Goal: Task Accomplishment & Management: Use online tool/utility

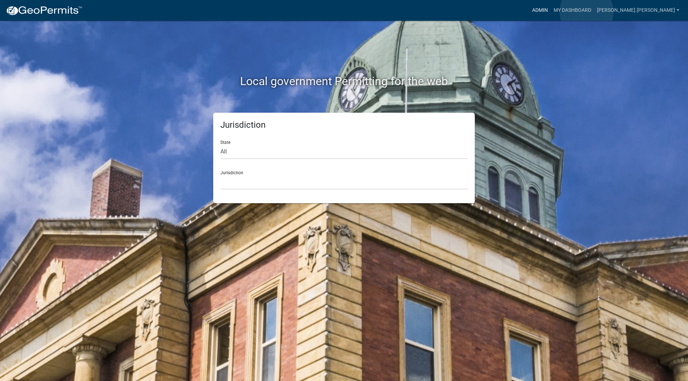
click at [550, 12] on link "Admin" at bounding box center [539, 11] width 21 height 14
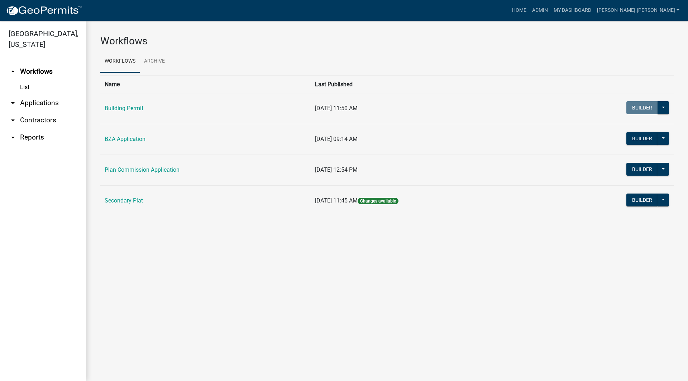
click at [32, 95] on link "arrow_drop_down Applications" at bounding box center [43, 103] width 86 height 17
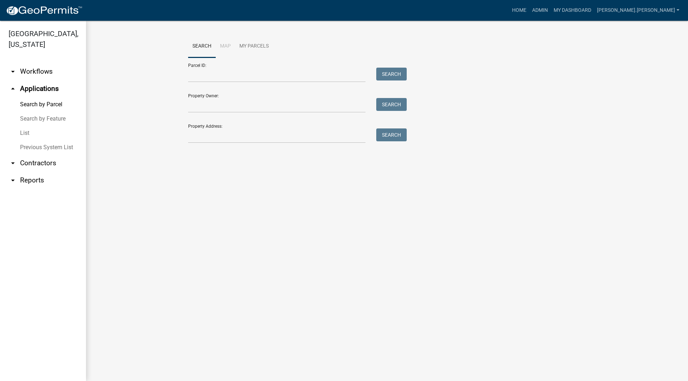
click at [30, 126] on link "List" at bounding box center [43, 133] width 86 height 14
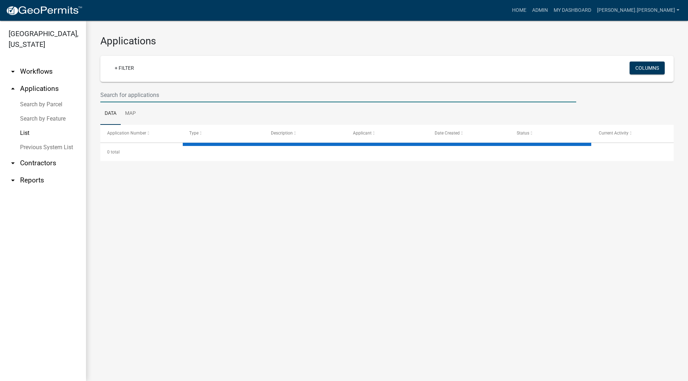
click at [203, 99] on input "text" at bounding box center [338, 95] width 476 height 15
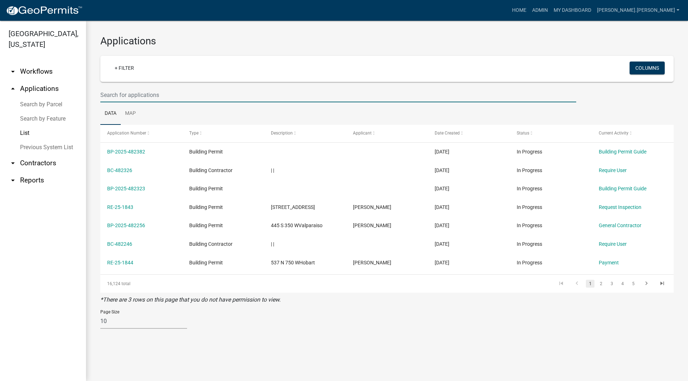
click at [54, 97] on link "Search by Parcel" at bounding box center [43, 104] width 86 height 14
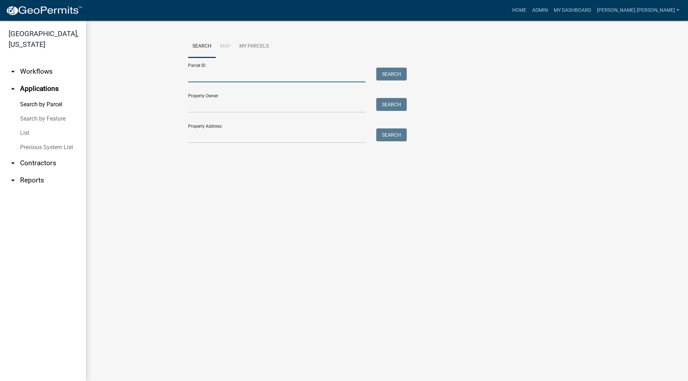
click at [208, 73] on input "Parcel ID:" at bounding box center [276, 75] width 177 height 15
paste input "64-11-03-382-004.000-018"
type input "64-11-03-382-004.000-018"
click at [396, 76] on button "Search" at bounding box center [391, 74] width 30 height 13
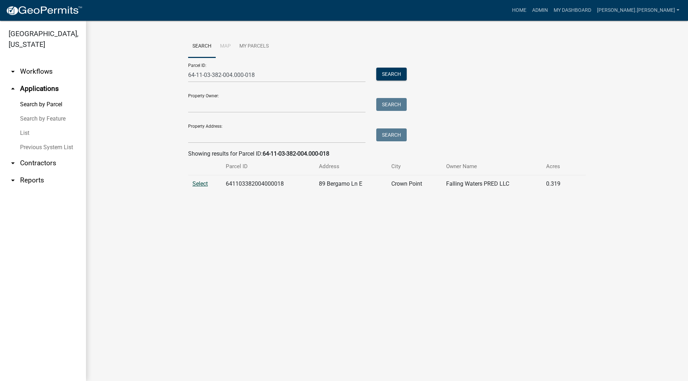
click at [197, 187] on span "Select" at bounding box center [199, 183] width 15 height 7
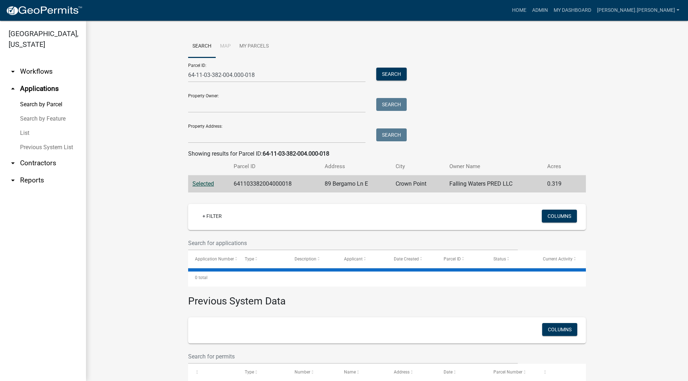
scroll to position [33, 0]
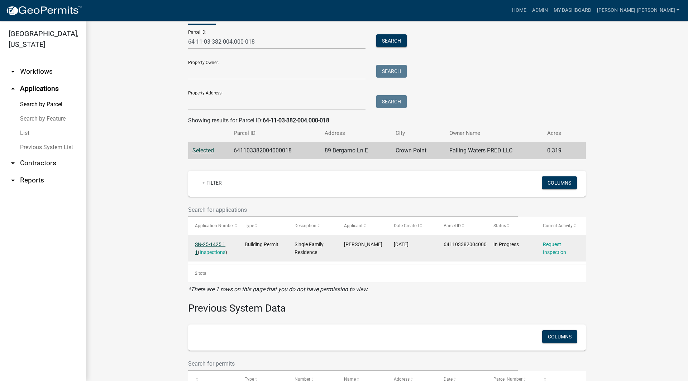
click at [212, 244] on link "SN-25-1425 1 1" at bounding box center [210, 249] width 30 height 14
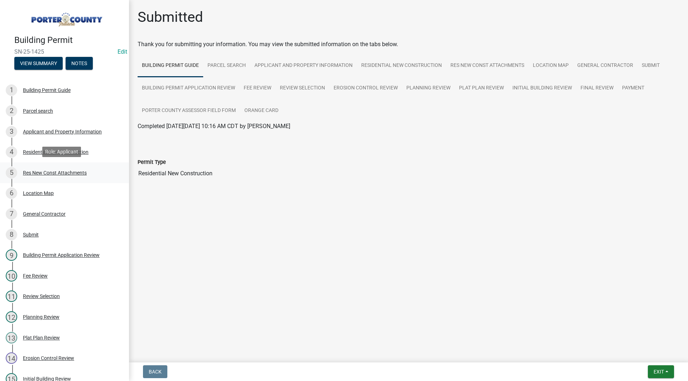
click at [63, 168] on div "5 Res New Const Attachments" at bounding box center [62, 172] width 112 height 11
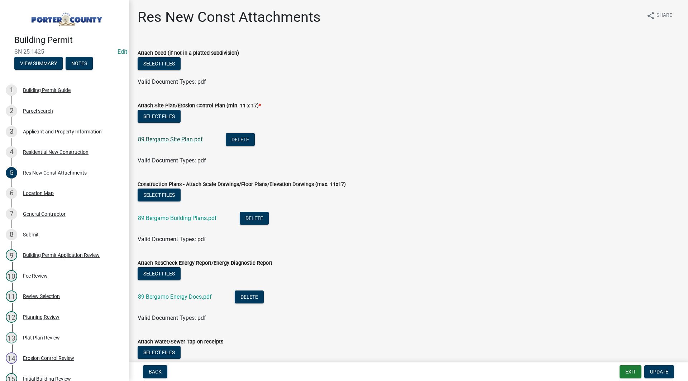
click at [189, 139] on link "89 Bergamo Site Plan.pdf" at bounding box center [170, 139] width 65 height 7
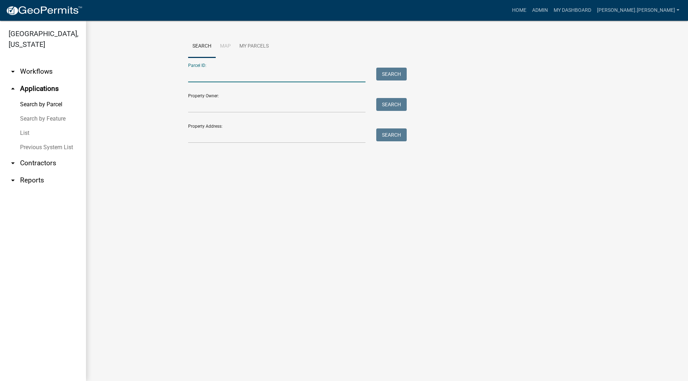
click at [191, 75] on input "Parcel ID:" at bounding box center [276, 75] width 177 height 15
paste input "64-11-03-382-005.000-018"
type input "64-11-03-382-005.000-018"
click at [395, 75] on button "Search" at bounding box center [391, 74] width 30 height 13
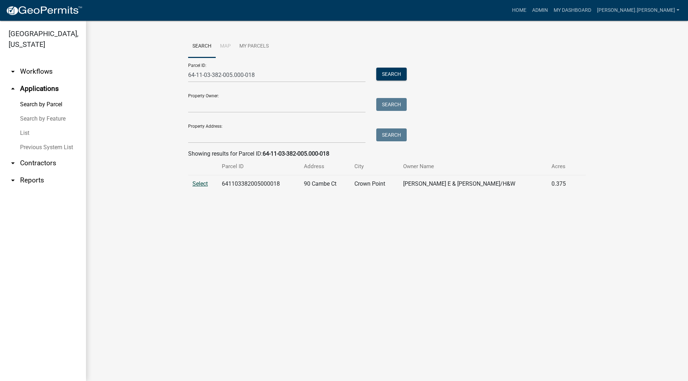
click at [205, 182] on span "Select" at bounding box center [199, 183] width 15 height 7
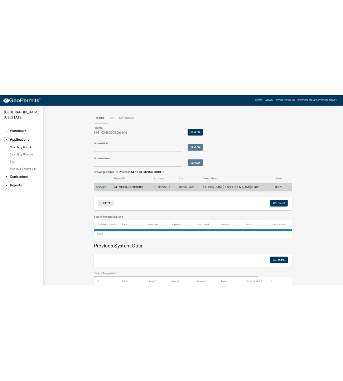
scroll to position [33, 0]
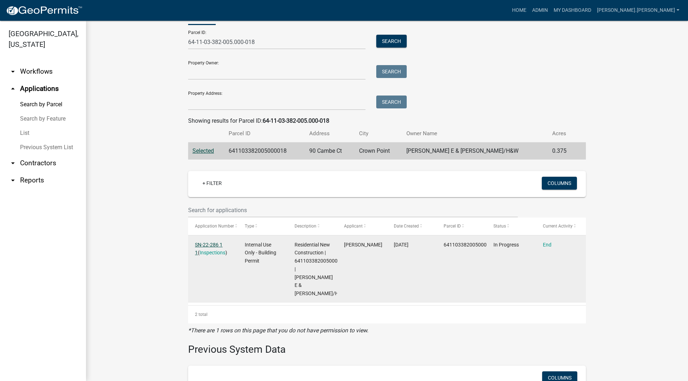
click at [218, 242] on link "SN-22-286 1 1" at bounding box center [209, 249] width 28 height 14
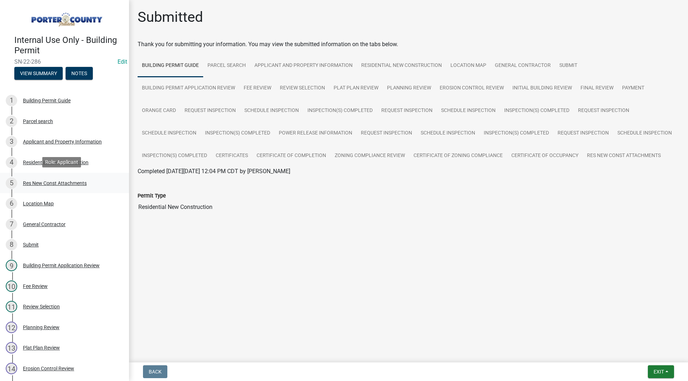
click at [58, 181] on div "Res New Const Attachments" at bounding box center [55, 183] width 64 height 5
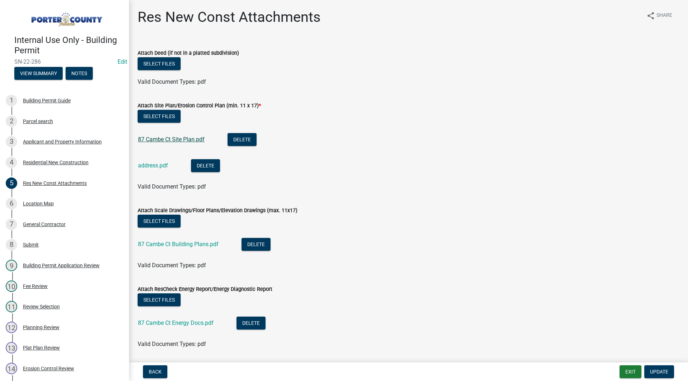
click at [197, 139] on link "87 Cambe Ct Site Plan.pdf" at bounding box center [171, 139] width 67 height 7
